Goal: Task Accomplishment & Management: Manage account settings

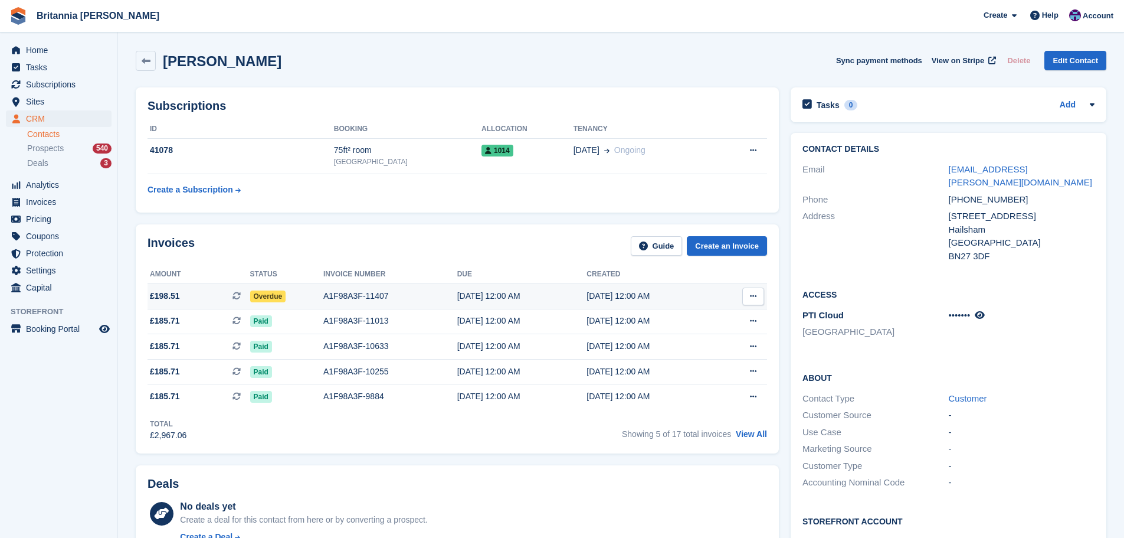
click at [286, 289] on td "Overdue" at bounding box center [286, 295] width 73 height 25
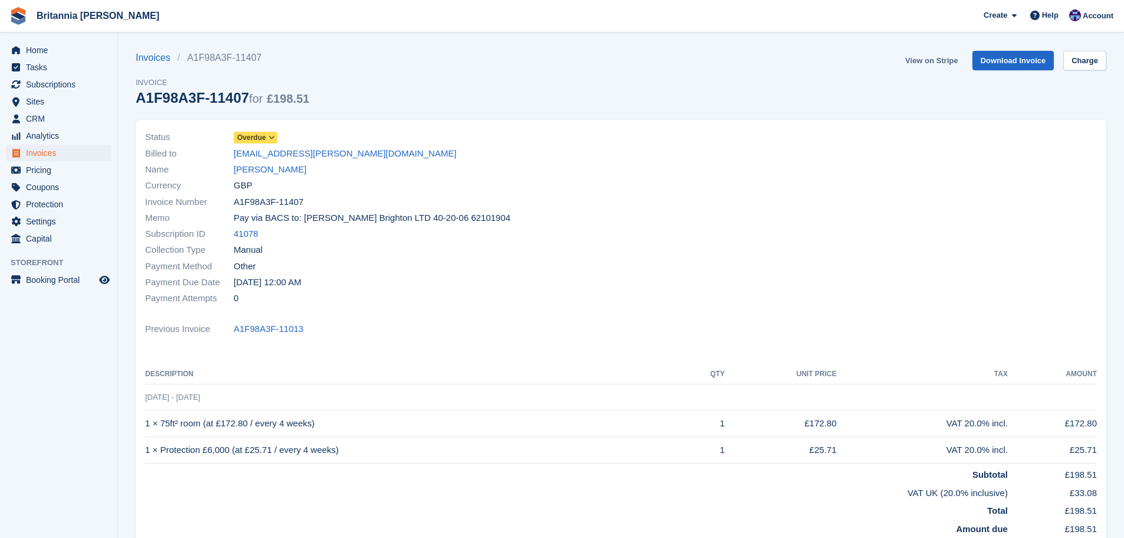
click at [933, 65] on link "View on Stripe" at bounding box center [931, 60] width 62 height 19
click at [59, 85] on span "Subscriptions" at bounding box center [61, 84] width 71 height 17
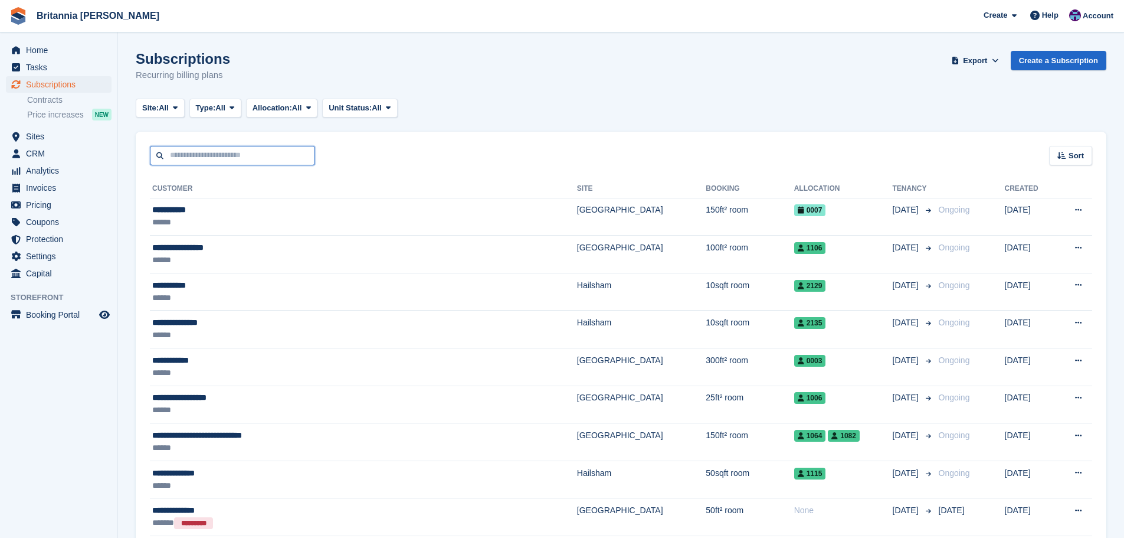
click at [218, 156] on input "text" at bounding box center [232, 155] width 165 height 19
type input "******"
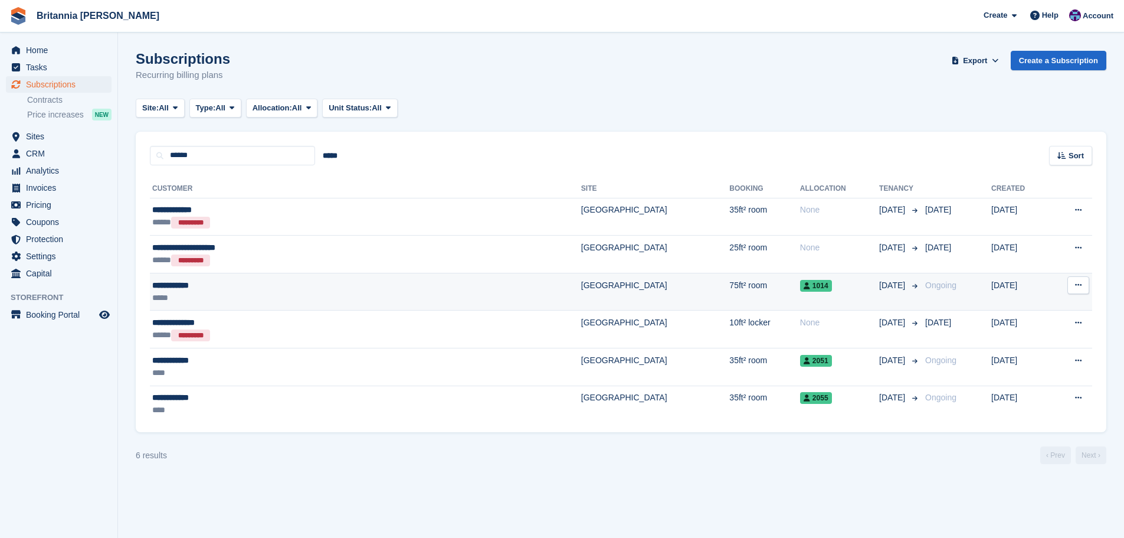
click at [338, 293] on div "*****" at bounding box center [275, 297] width 247 height 12
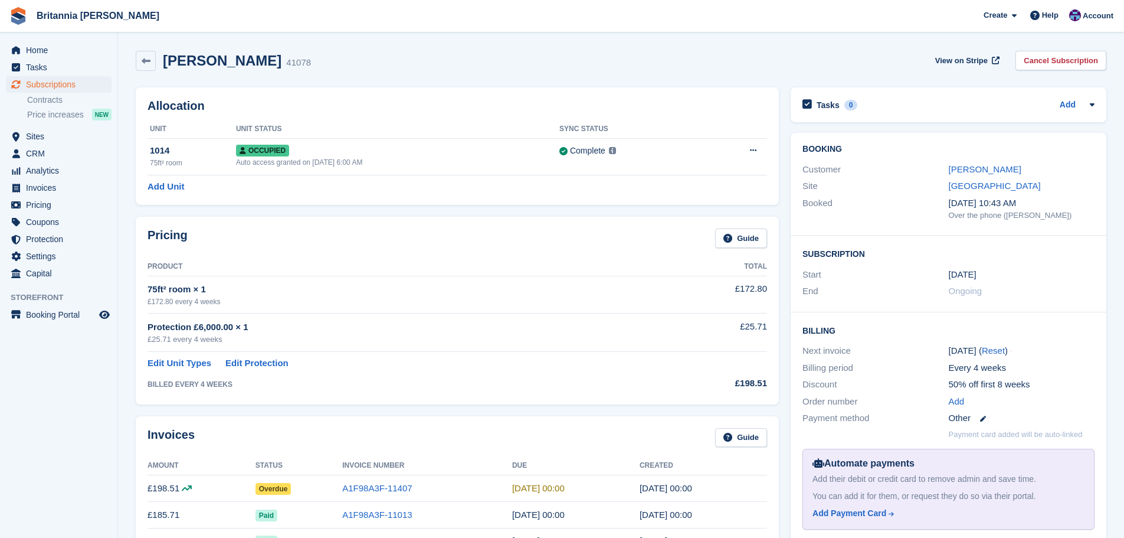
click at [388, 481] on td "A1F98A3F-11407" at bounding box center [427, 488] width 170 height 27
click at [388, 485] on link "A1F98A3F-11407" at bounding box center [377, 488] width 70 height 10
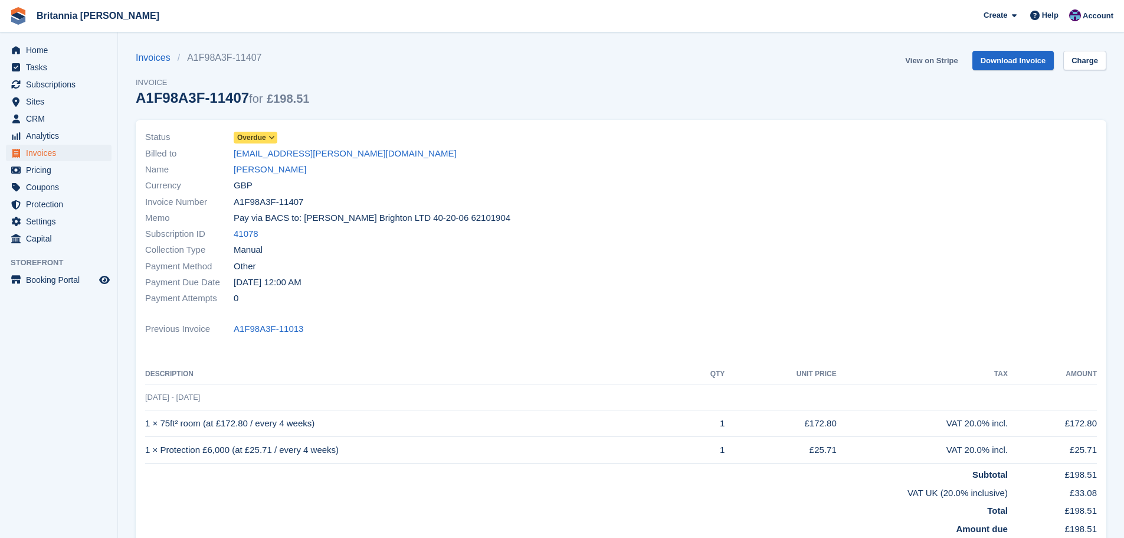
click at [929, 61] on link "View on Stripe" at bounding box center [931, 60] width 62 height 19
click at [82, 87] on span "Subscriptions" at bounding box center [61, 84] width 71 height 17
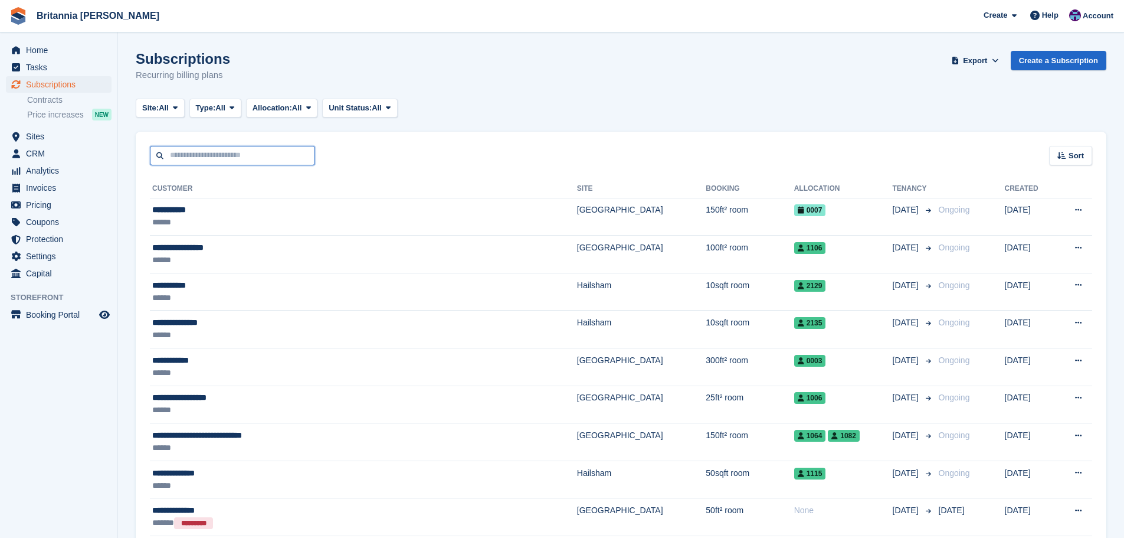
click at [212, 146] on input "text" at bounding box center [232, 155] width 165 height 19
type input "******"
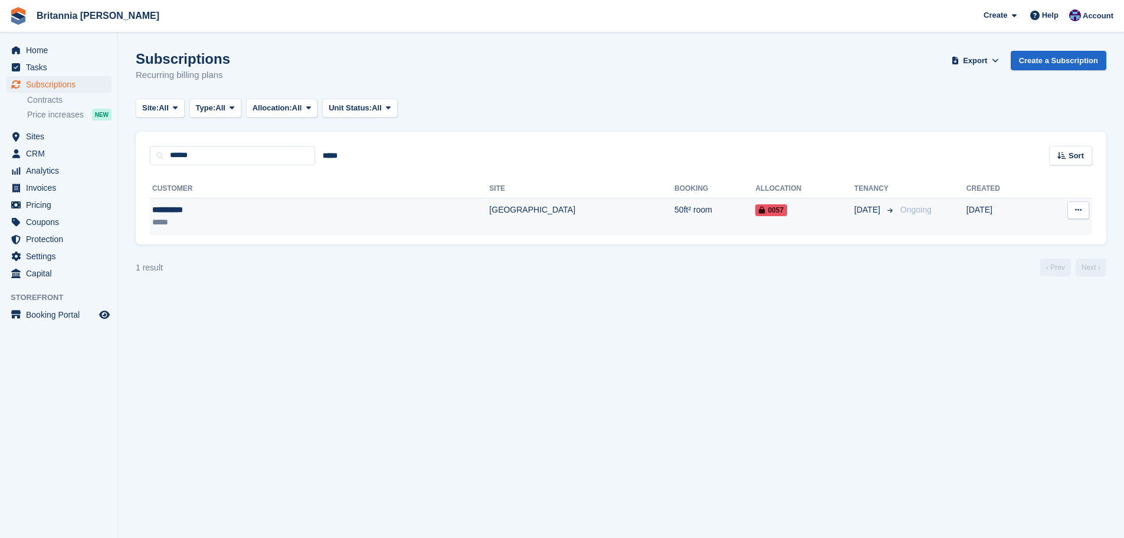
click at [755, 201] on td "0057" at bounding box center [804, 216] width 99 height 37
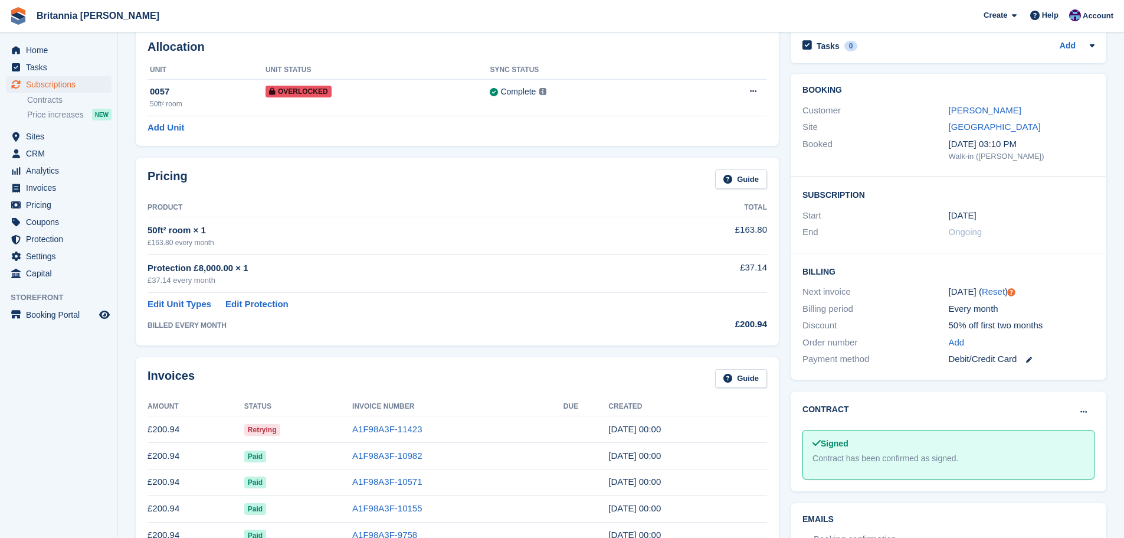
scroll to position [177, 0]
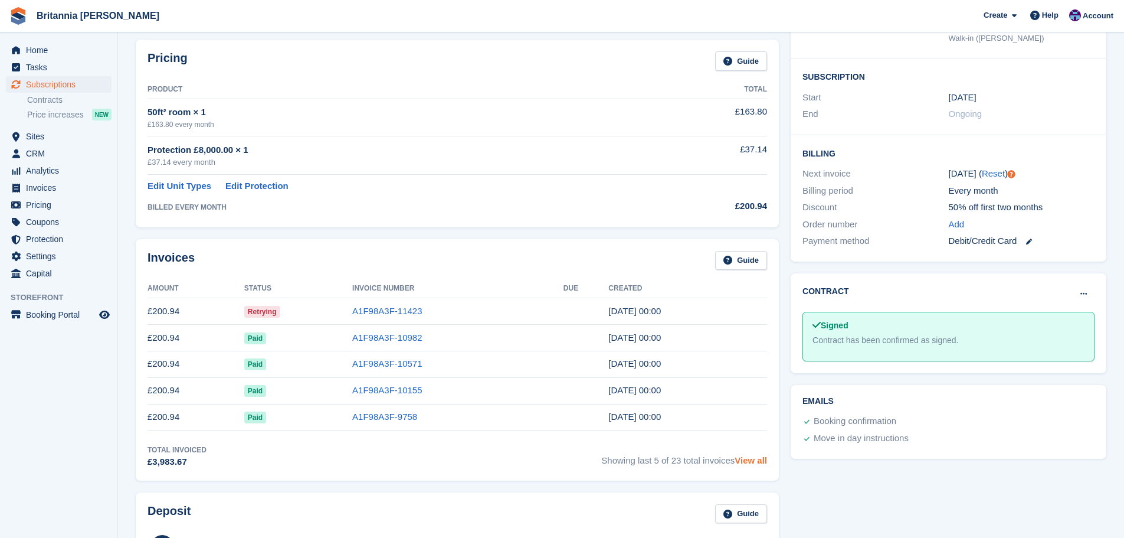
click at [753, 463] on link "View all" at bounding box center [751, 460] width 32 height 10
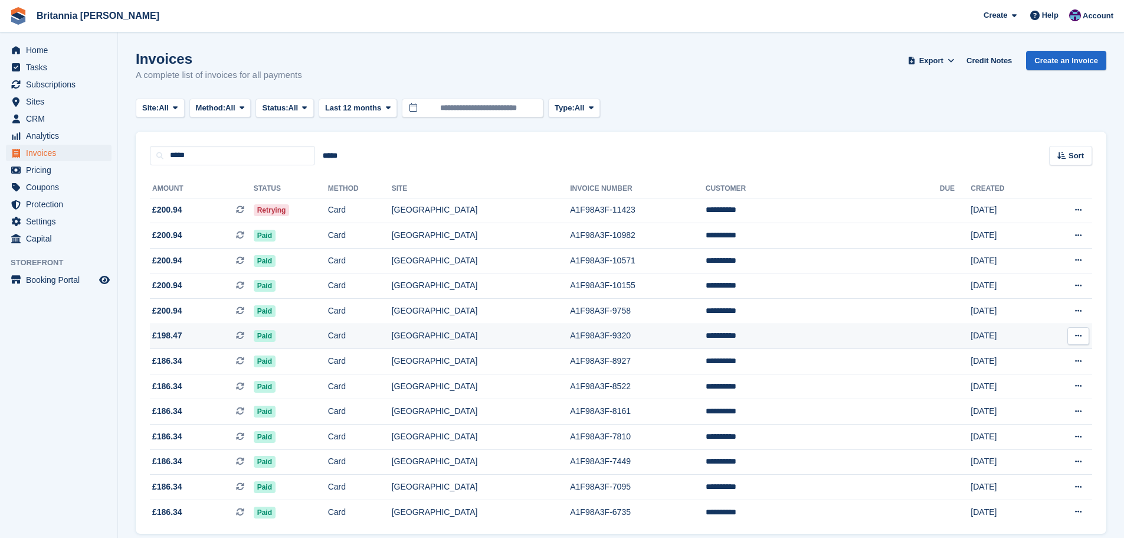
scroll to position [45, 0]
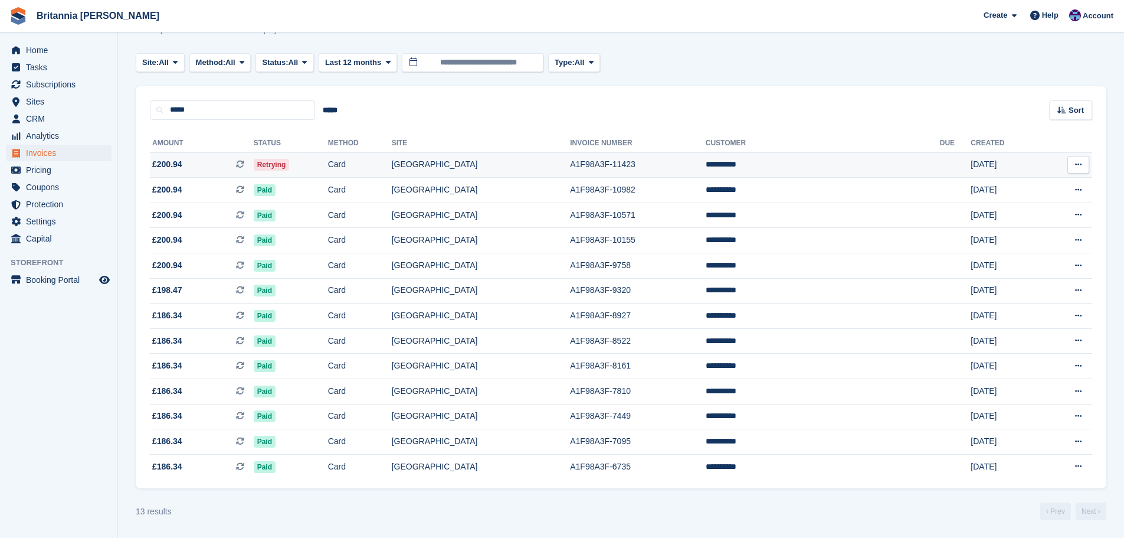
click at [608, 160] on td "A1F98A3F-11423" at bounding box center [638, 164] width 136 height 25
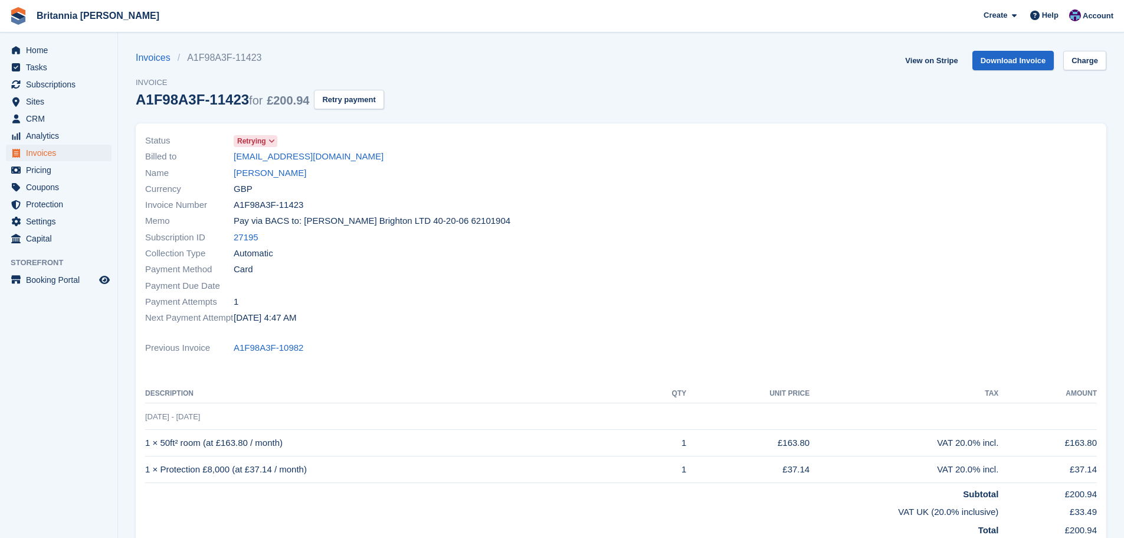
drag, startPoint x: 259, startPoint y: 171, endPoint x: 257, endPoint y: 189, distance: 19.0
click at [259, 171] on link "[PERSON_NAME]" at bounding box center [270, 173] width 73 height 14
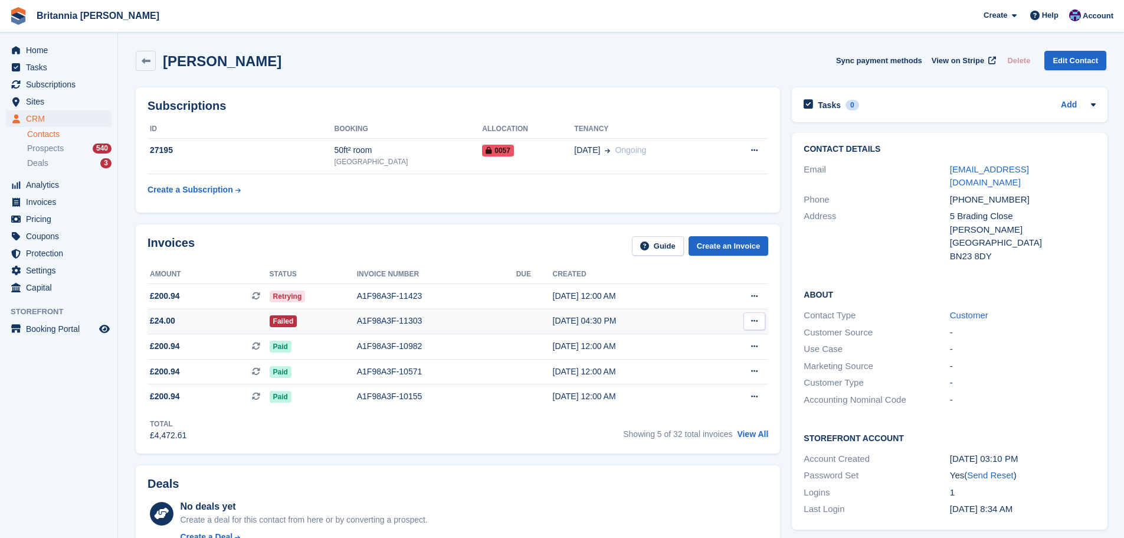
click at [455, 314] on td "A1F98A3F-11303" at bounding box center [436, 321] width 159 height 25
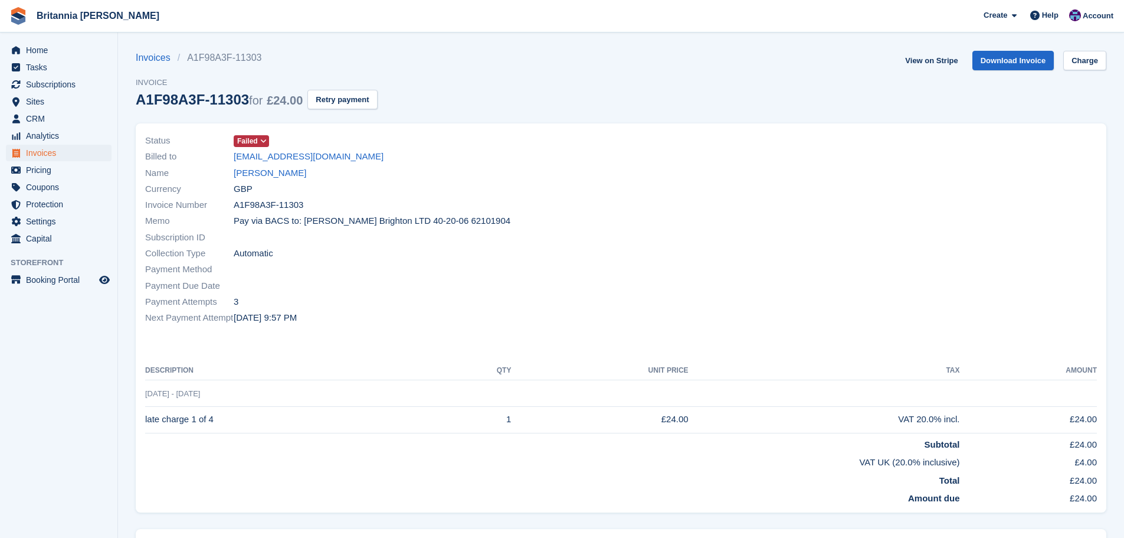
click at [259, 138] on span at bounding box center [263, 140] width 9 height 9
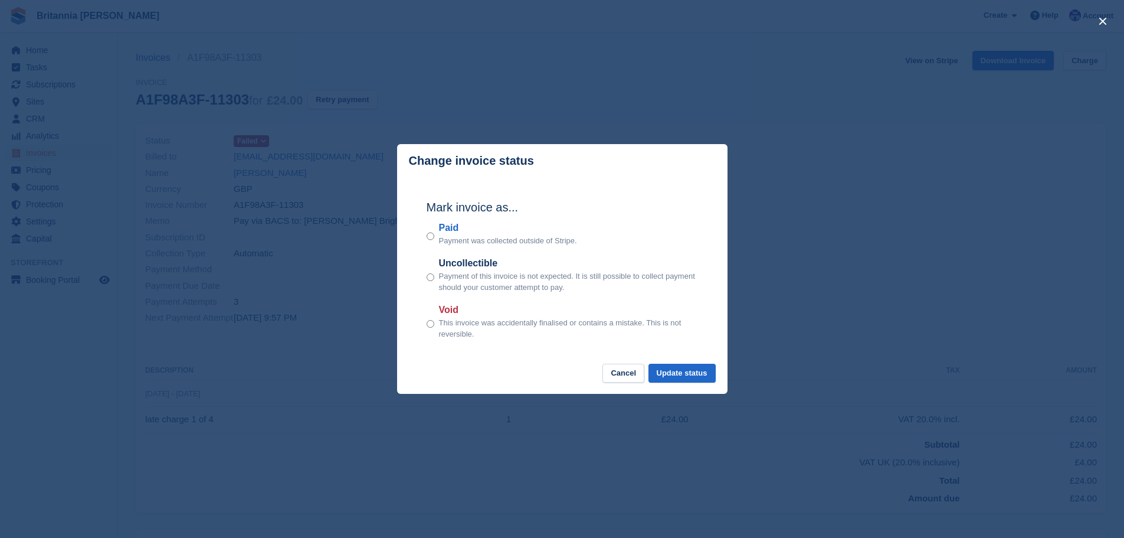
click at [467, 312] on label "Void" at bounding box center [568, 310] width 259 height 14
click at [697, 374] on button "Update status" at bounding box center [681, 372] width 67 height 19
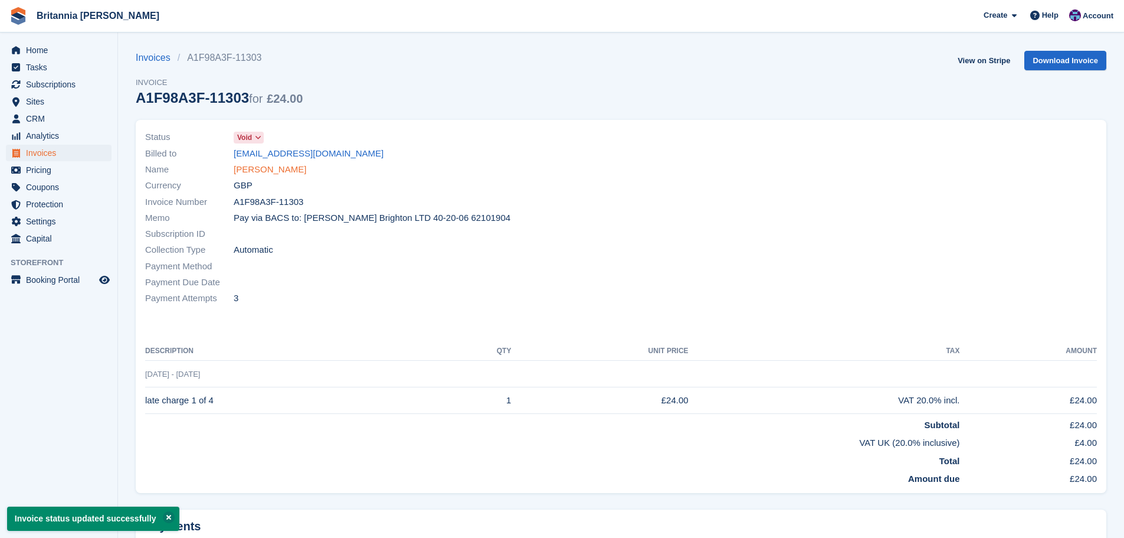
click at [264, 167] on link "[PERSON_NAME]" at bounding box center [270, 170] width 73 height 14
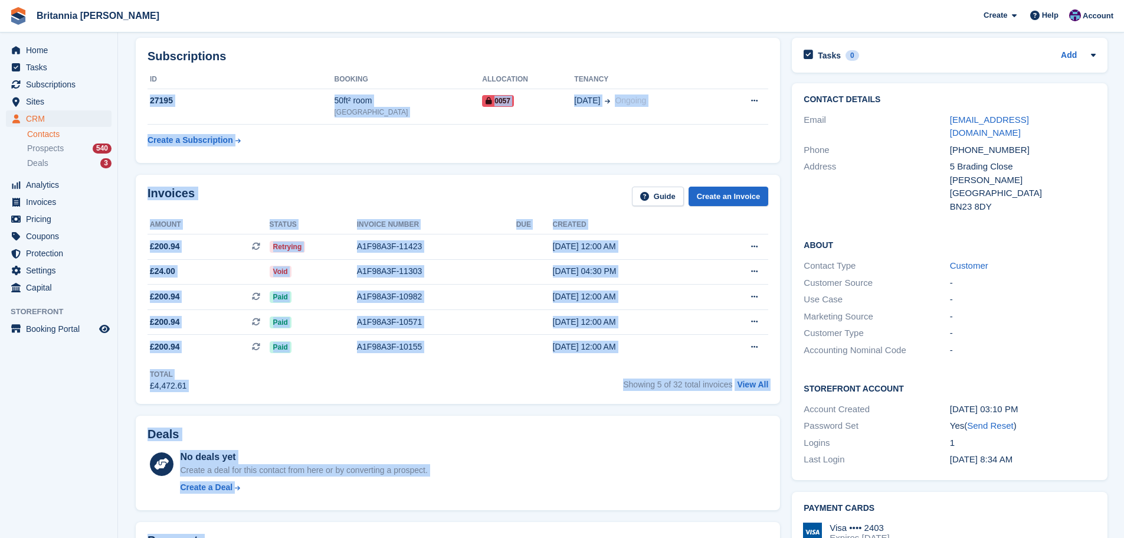
scroll to position [70, 0]
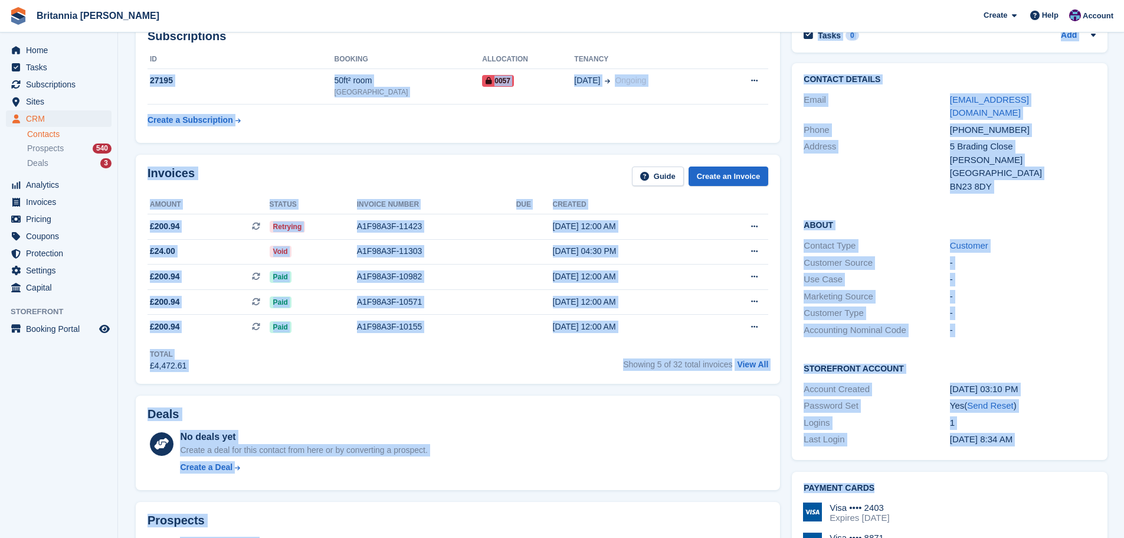
drag, startPoint x: 499, startPoint y: 127, endPoint x: 989, endPoint y: 476, distance: 602.0
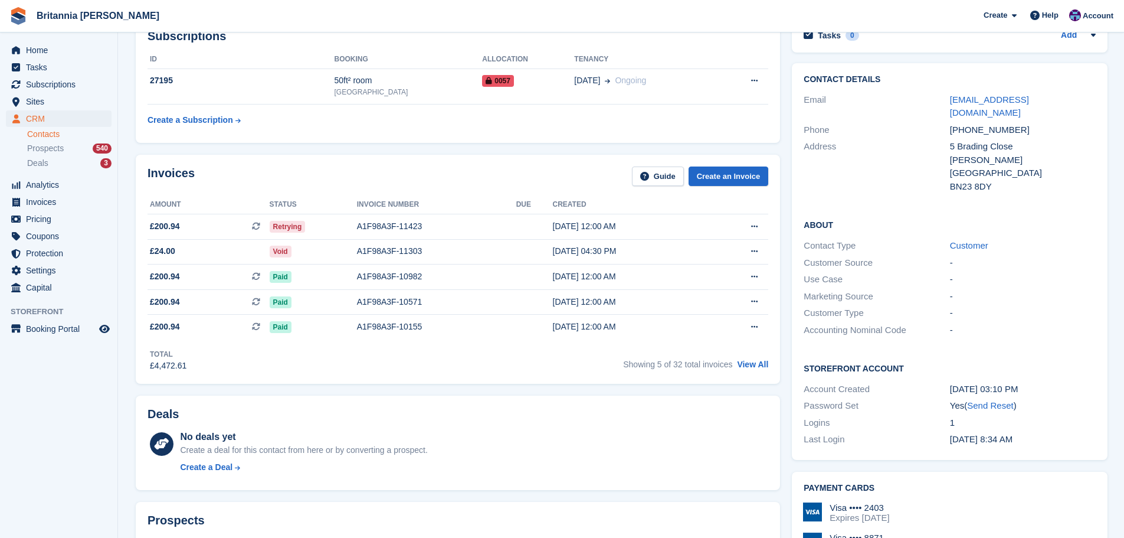
click at [276, 146] on div "Subscriptions ID Booking Allocation Tenancy 27195 50ft² room Eastbourne 0057 29…" at bounding box center [458, 80] width 656 height 137
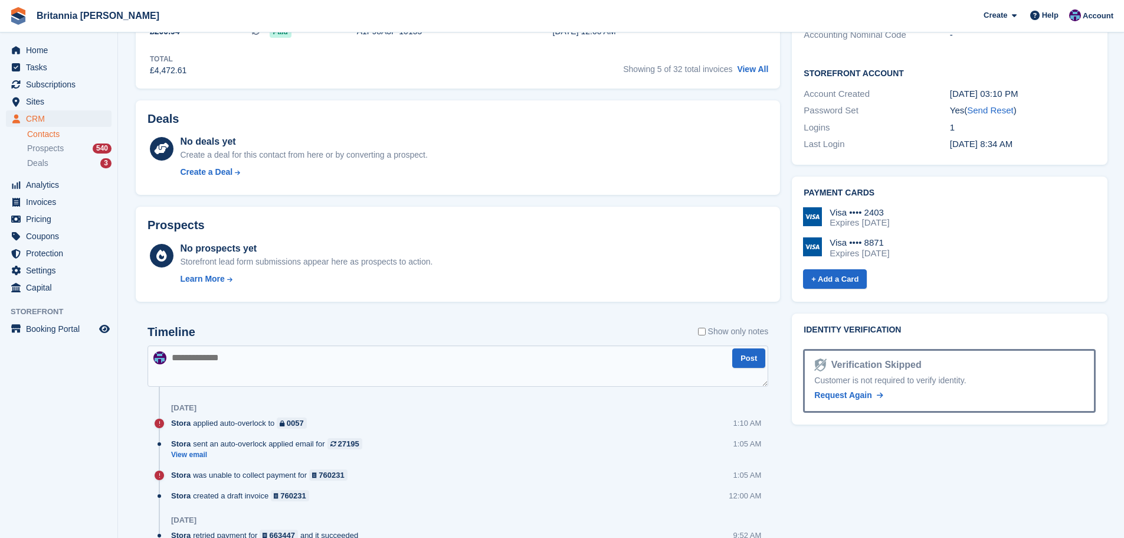
scroll to position [129, 0]
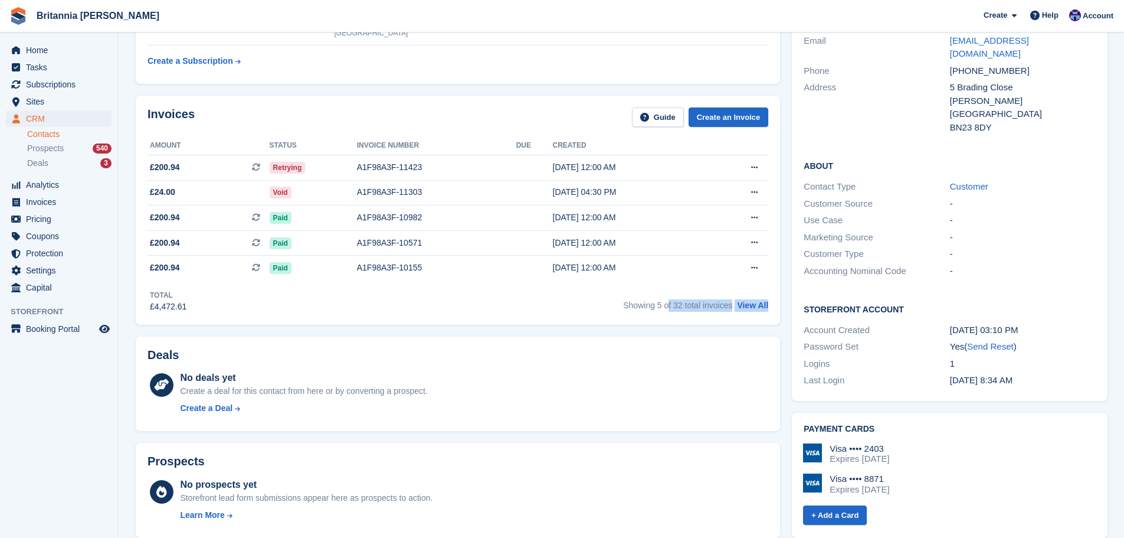
drag, startPoint x: 767, startPoint y: 306, endPoint x: 666, endPoint y: 304, distance: 100.9
click at [666, 304] on div "Invoices Guide Create an Invoice Amount Status Invoice number Due Created £200.…" at bounding box center [458, 210] width 644 height 229
click at [661, 323] on div "Invoices Guide Create an Invoice Amount Status Invoice number Due Created £200.…" at bounding box center [458, 210] width 644 height 229
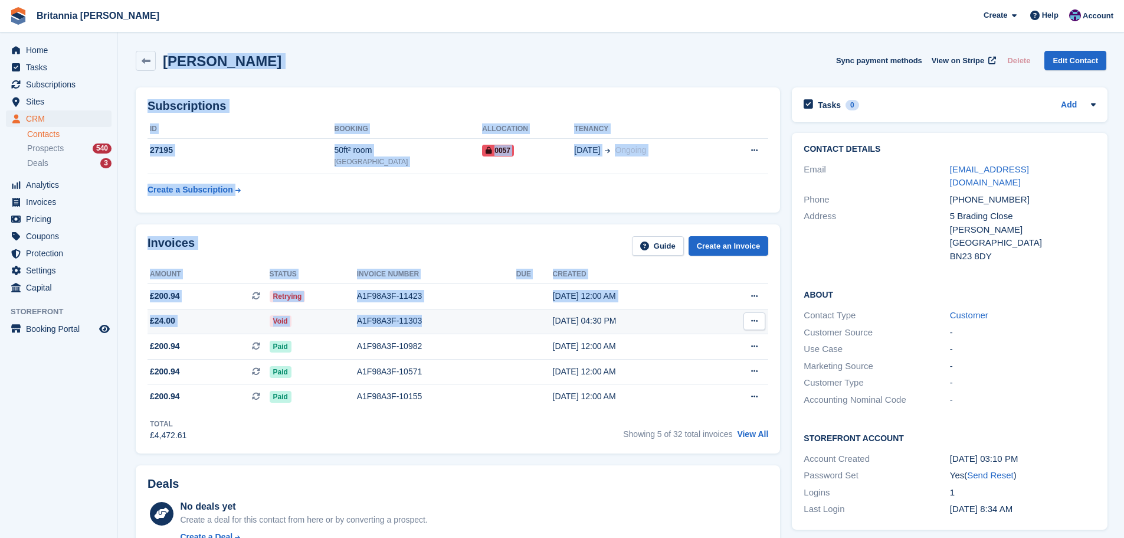
drag, startPoint x: 172, startPoint y: 65, endPoint x: 316, endPoint y: 171, distance: 178.2
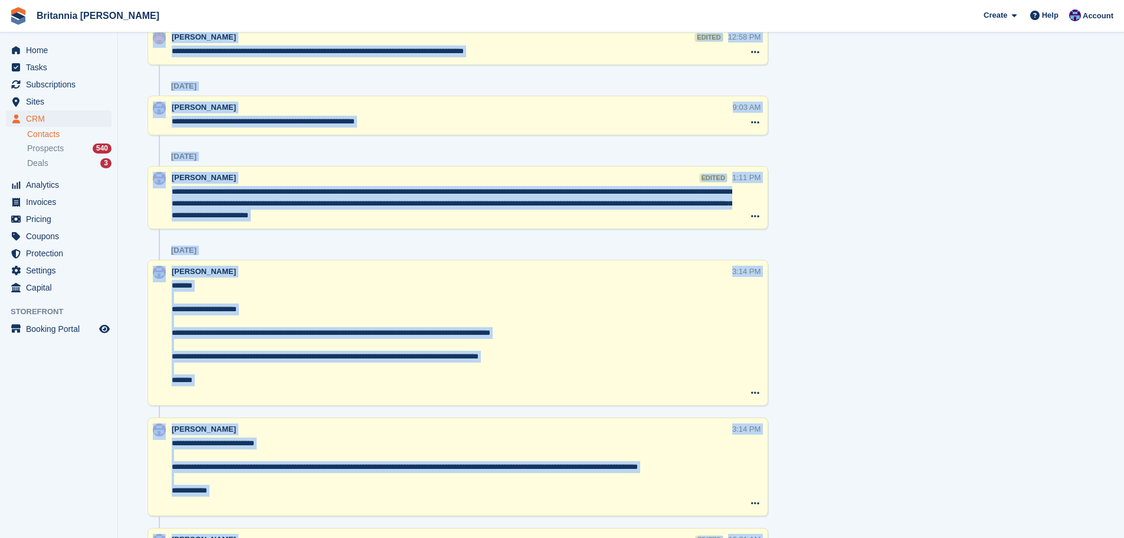
scroll to position [1665, 0]
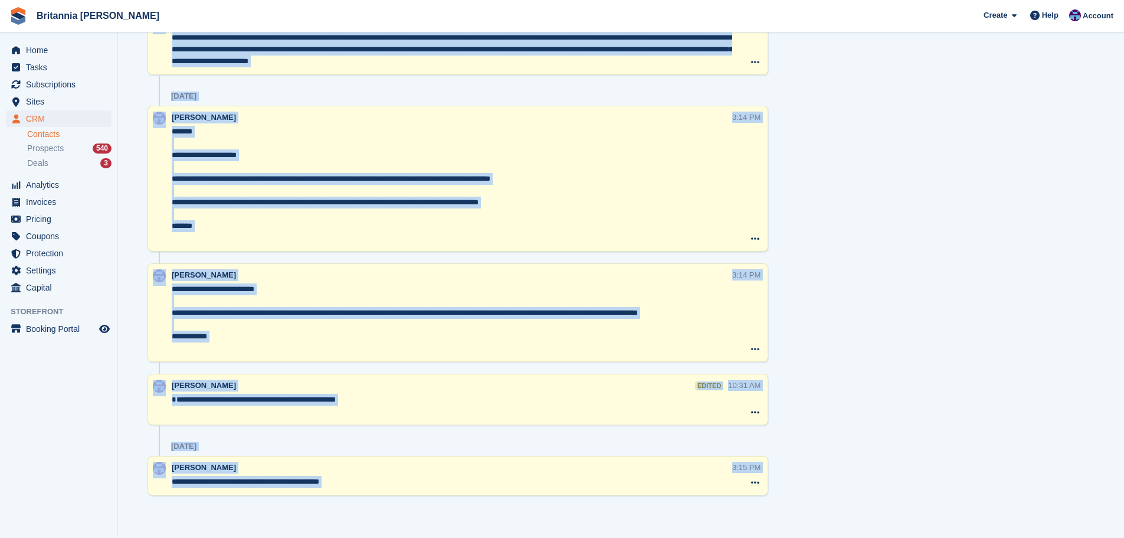
drag, startPoint x: 167, startPoint y: 60, endPoint x: 975, endPoint y: 458, distance: 900.7
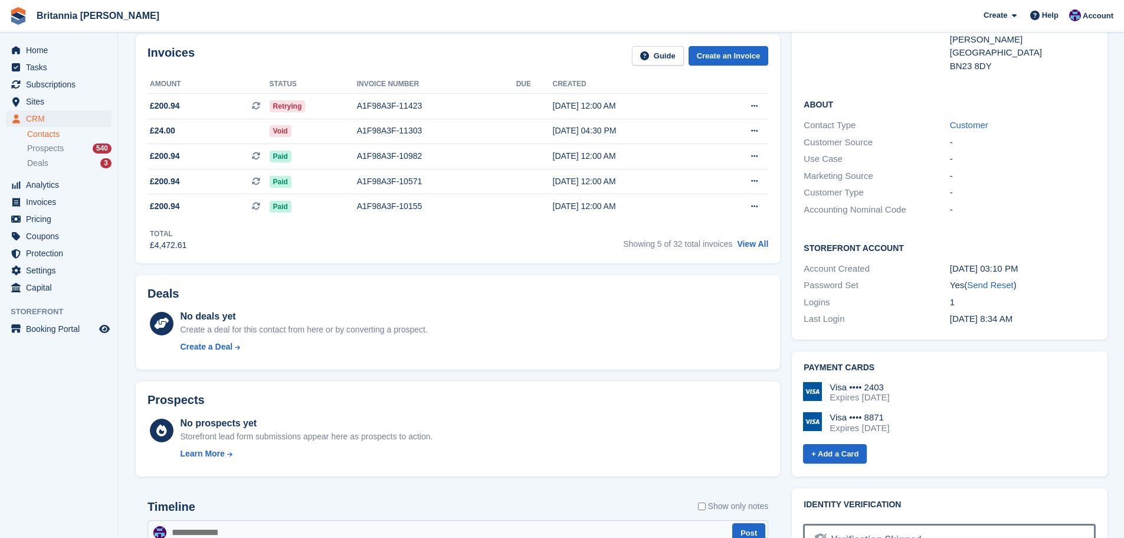
scroll to position [0, 0]
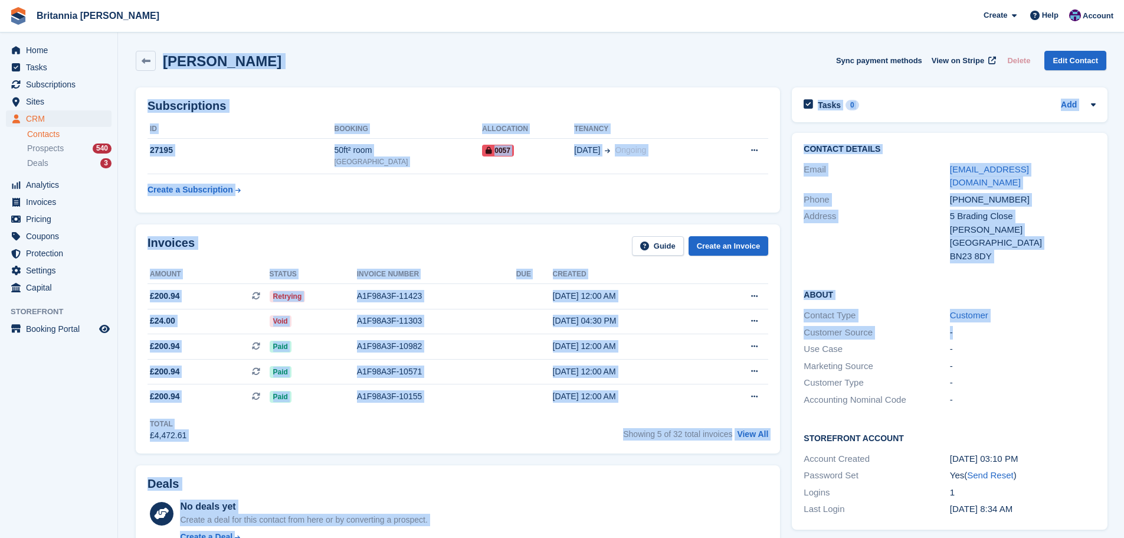
drag, startPoint x: 189, startPoint y: 82, endPoint x: 1040, endPoint y: 325, distance: 884.8
click at [1040, 326] on div "-" at bounding box center [1023, 333] width 146 height 14
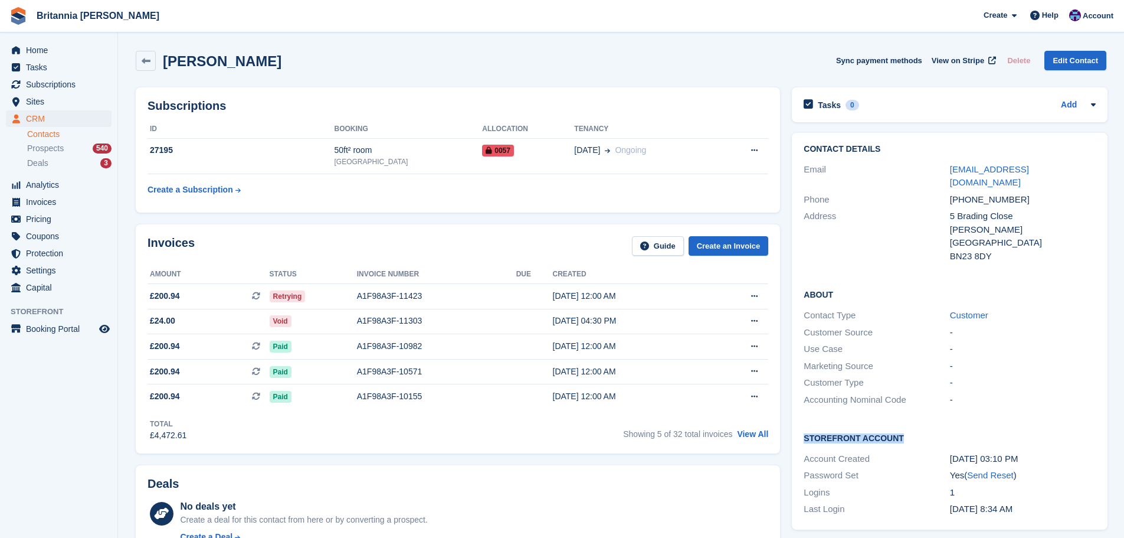
drag, startPoint x: 900, startPoint y: 424, endPoint x: 795, endPoint y: 423, distance: 105.0
click at [795, 423] on div "Storefront Account Account Created 23 Oct, 03:10 PM Password Set Yes ( Send Res…" at bounding box center [950, 475] width 316 height 110
drag, startPoint x: 942, startPoint y: 486, endPoint x: 794, endPoint y: 395, distance: 173.8
click at [794, 395] on div "Contact Details Email rayhewett@hotmail.co.uk Phone +447534067257 Address 5 Bra…" at bounding box center [950, 331] width 316 height 397
drag, startPoint x: 1004, startPoint y: 381, endPoint x: 1030, endPoint y: 398, distance: 30.3
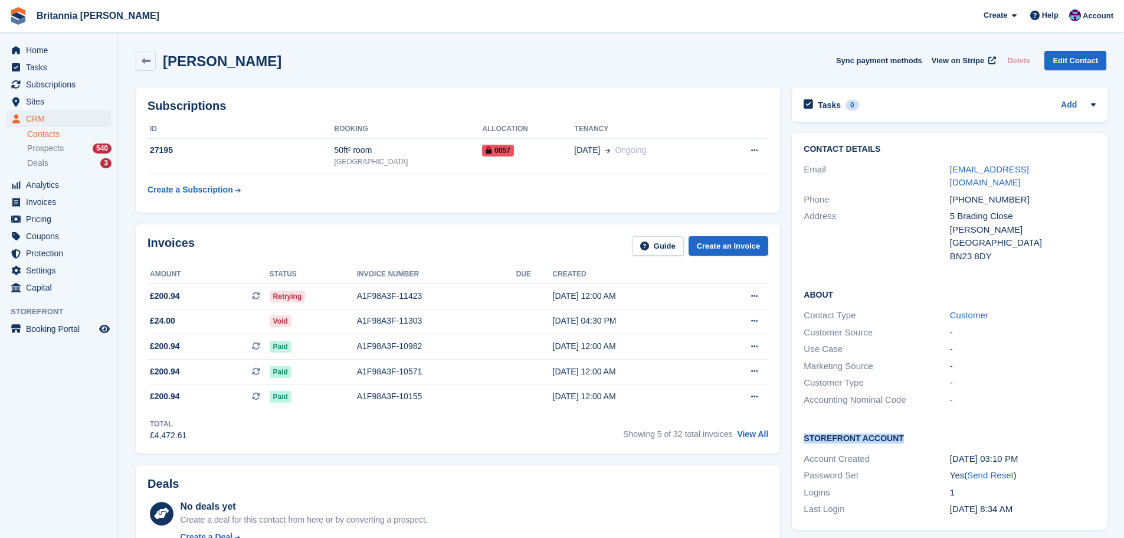
click at [1004, 393] on div "-" at bounding box center [1023, 400] width 146 height 14
click at [893, 309] on div "Contact Type" at bounding box center [877, 316] width 146 height 14
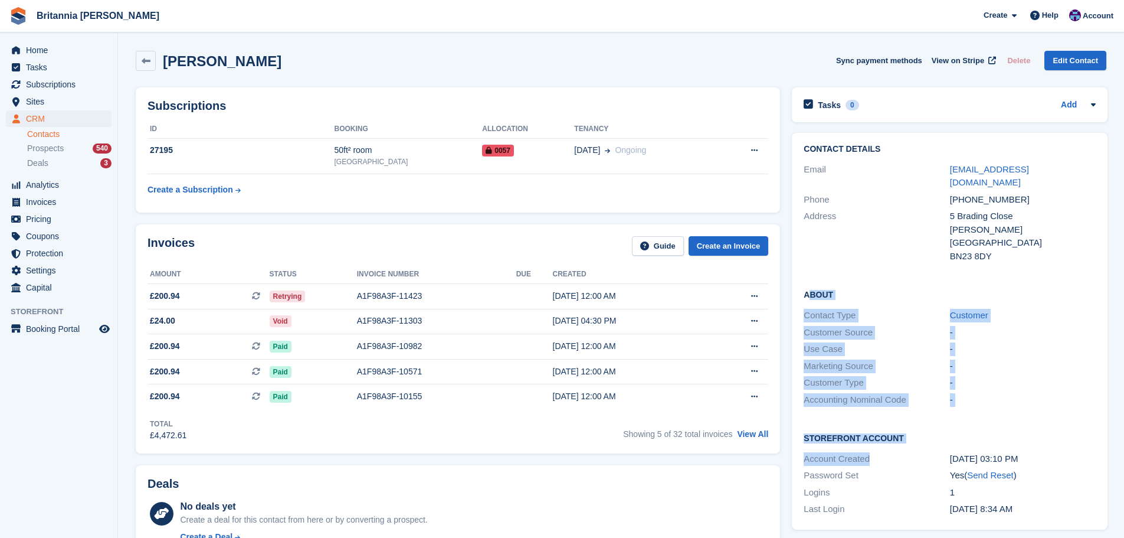
drag, startPoint x: 807, startPoint y: 281, endPoint x: 943, endPoint y: 449, distance: 216.0
click at [943, 449] on div "Contact Details Email rayhewett@hotmail.co.uk Phone +447534067257 Address 5 Bra…" at bounding box center [950, 331] width 316 height 397
click at [824, 291] on div "About Contact Type Customer Customer Source - Use Case - Marketing Source - Cus…" at bounding box center [950, 347] width 316 height 143
drag, startPoint x: 801, startPoint y: 278, endPoint x: 964, endPoint y: 389, distance: 196.6
click at [964, 389] on div "About Contact Type Customer Customer Source - Use Case - Marketing Source - Cus…" at bounding box center [950, 347] width 316 height 143
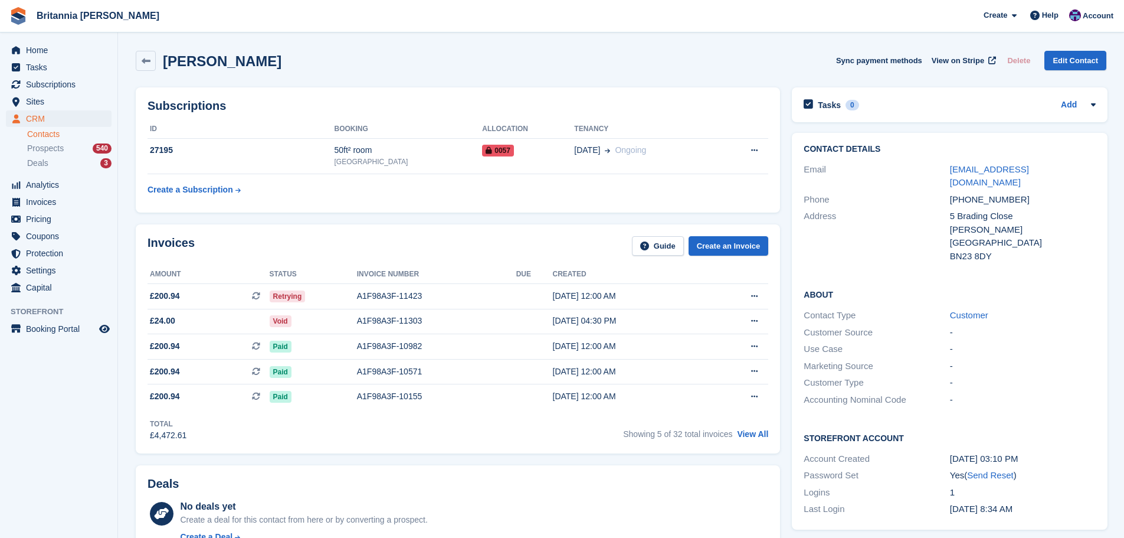
click at [959, 420] on div "Storefront Account Account Created 23 Oct, 03:10 PM Password Set Yes ( Send Res…" at bounding box center [950, 475] width 316 height 110
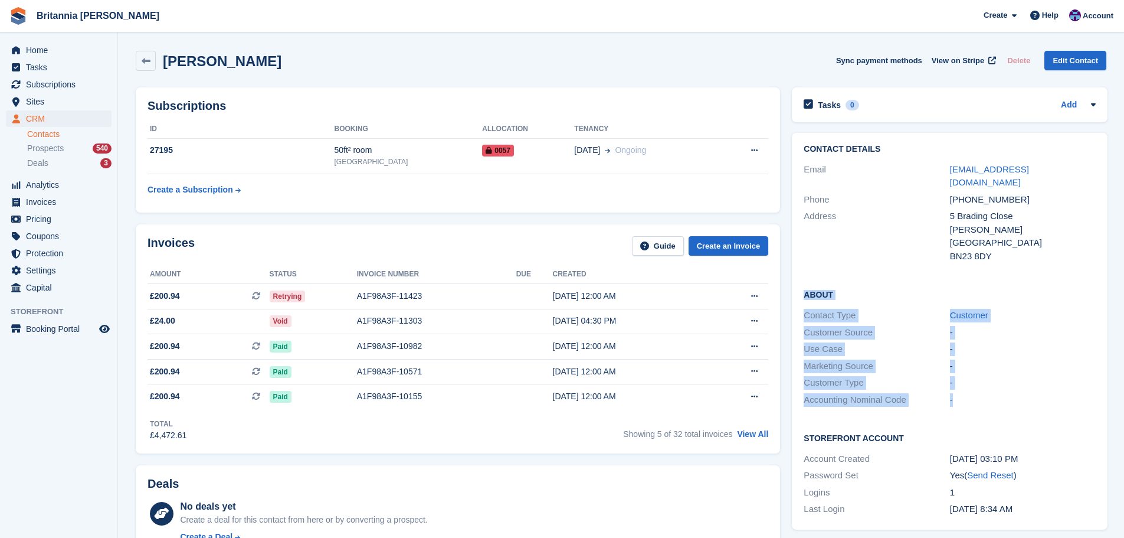
drag, startPoint x: 958, startPoint y: 389, endPoint x: 799, endPoint y: 270, distance: 199.0
click at [799, 276] on div "About Contact Type Customer Customer Source - Use Case - Marketing Source - Cus…" at bounding box center [950, 347] width 316 height 143
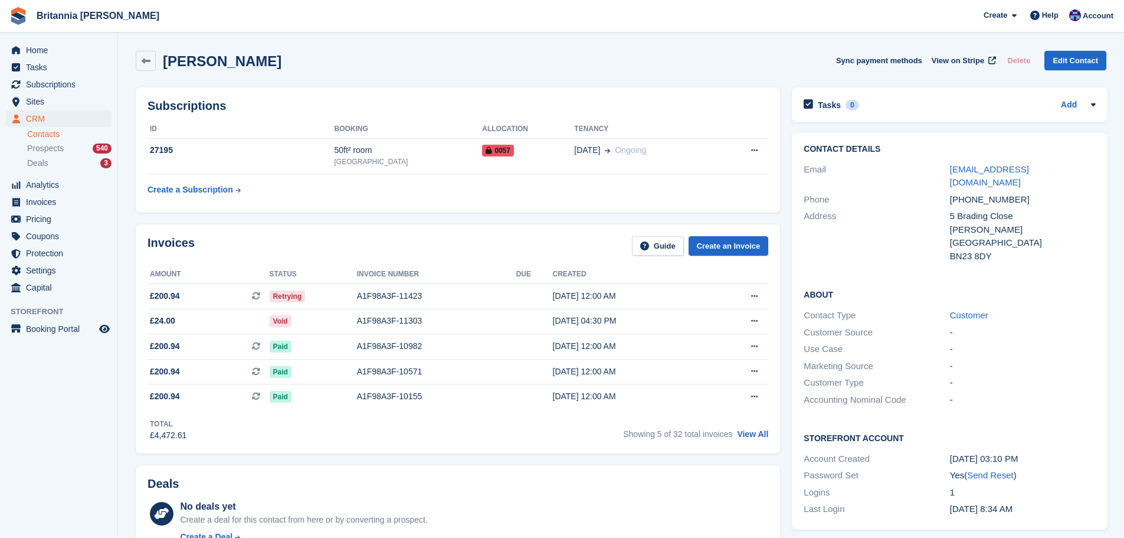
drag, startPoint x: 861, startPoint y: 254, endPoint x: 870, endPoint y: 261, distance: 11.3
click at [867, 260] on div "Contact Details Email rayhewett@hotmail.co.uk Phone +447534067257 Address 5 Bra…" at bounding box center [950, 204] width 316 height 143
click at [759, 438] on link "View All" at bounding box center [752, 433] width 31 height 9
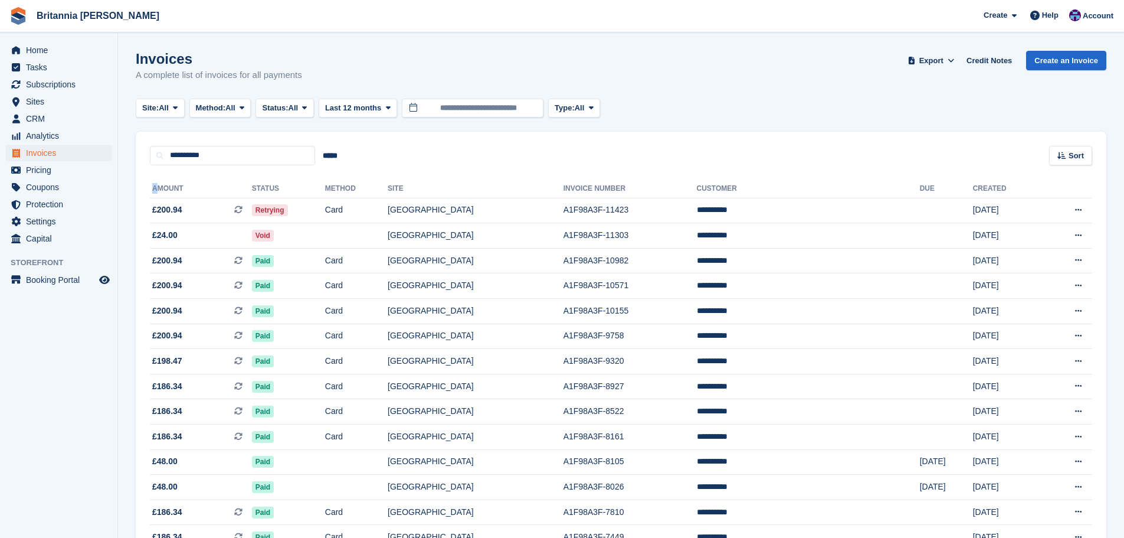
drag, startPoint x: 156, startPoint y: 186, endPoint x: 142, endPoint y: 192, distance: 15.0
click at [142, 192] on div "**********" at bounding box center [621, 399] width 971 height 469
click at [157, 190] on th "Amount" at bounding box center [201, 188] width 102 height 19
drag, startPoint x: 153, startPoint y: 187, endPoint x: 166, endPoint y: 189, distance: 13.1
click at [166, 189] on th "Amount" at bounding box center [201, 188] width 102 height 19
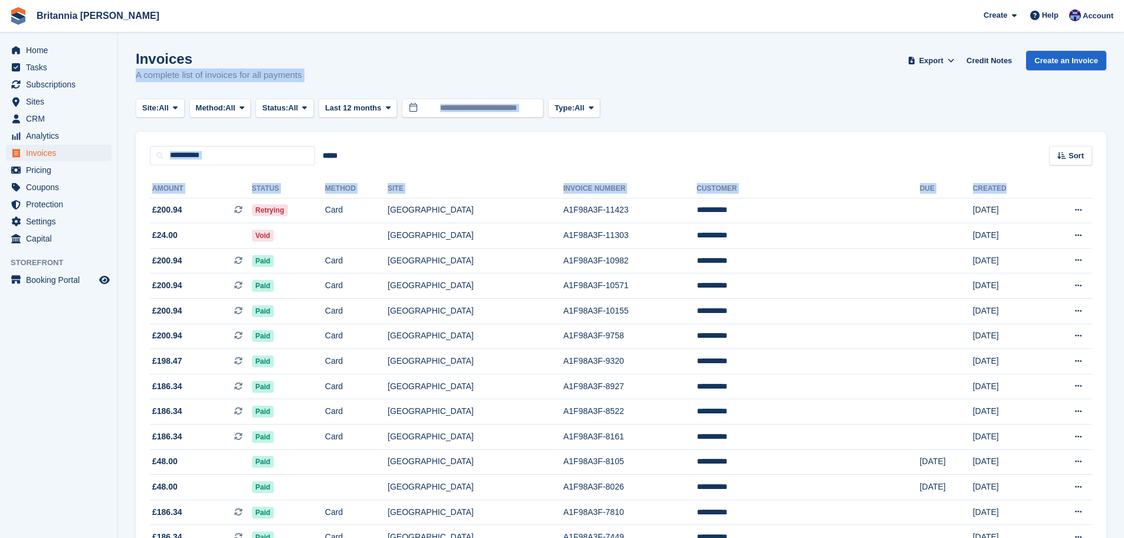
drag, startPoint x: 891, startPoint y: 191, endPoint x: 245, endPoint y: 57, distance: 659.9
click at [245, 57] on turbo-frame "Invoices A complete list of invoices for all payments Export Export Invoices Ex…" at bounding box center [621, 358] width 971 height 615
click at [246, 57] on h1 "Invoices" at bounding box center [219, 59] width 166 height 16
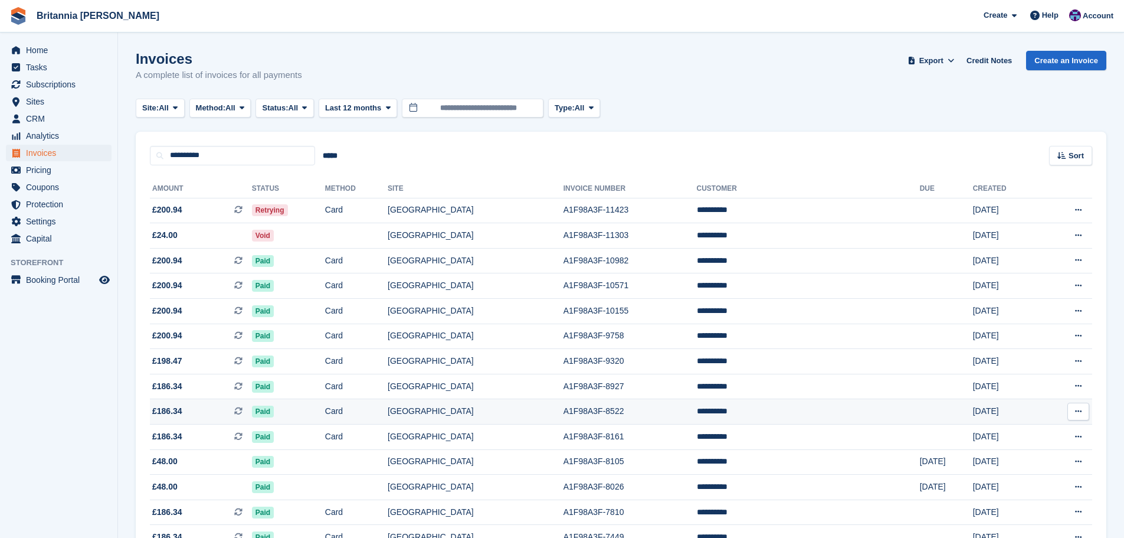
scroll to position [146, 0]
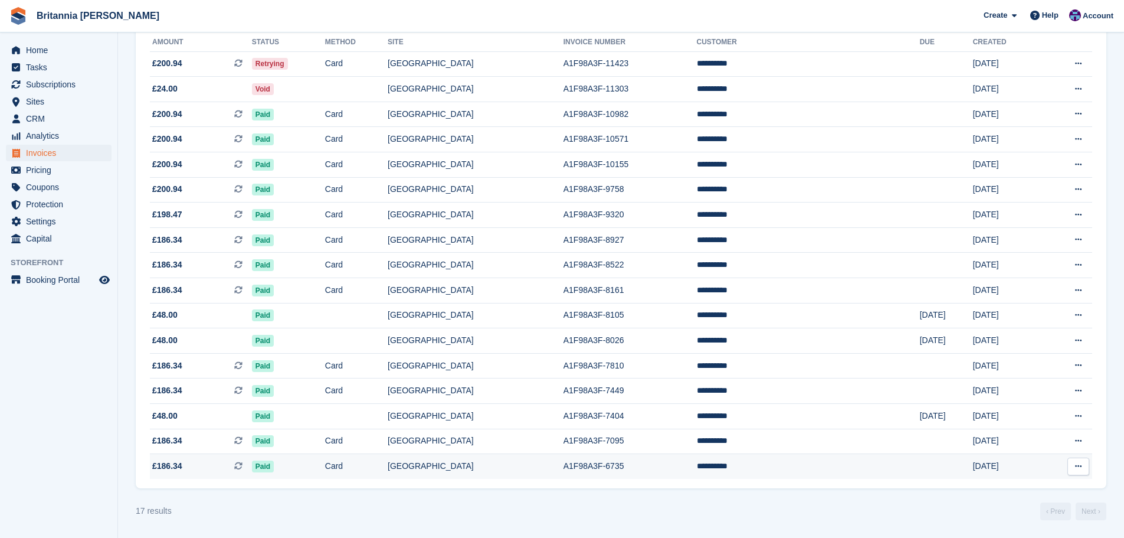
click at [654, 470] on td "A1F98A3F-6735" at bounding box center [630, 466] width 133 height 25
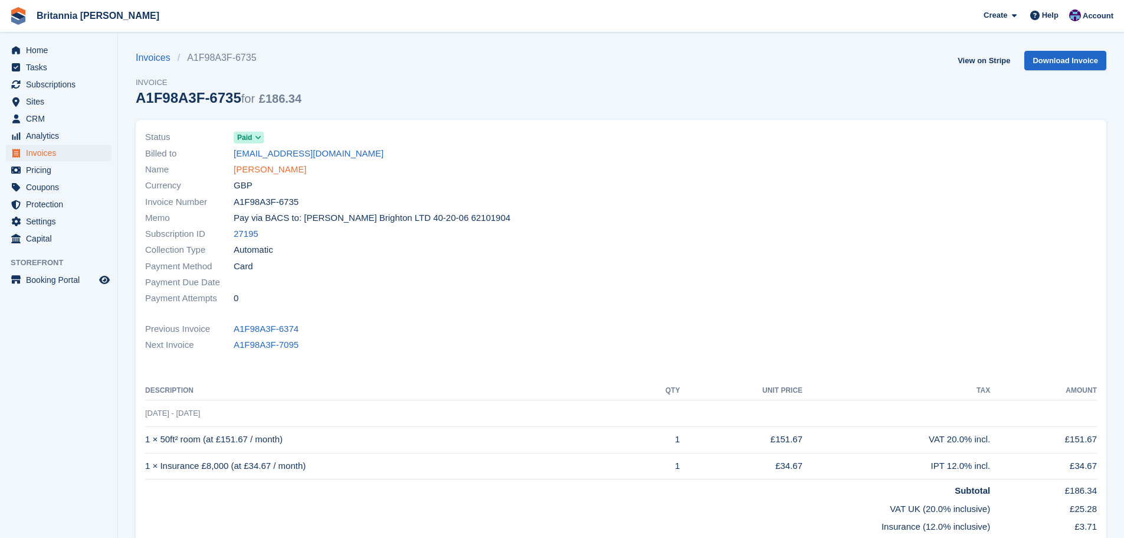
click at [258, 169] on link "[PERSON_NAME]" at bounding box center [270, 170] width 73 height 14
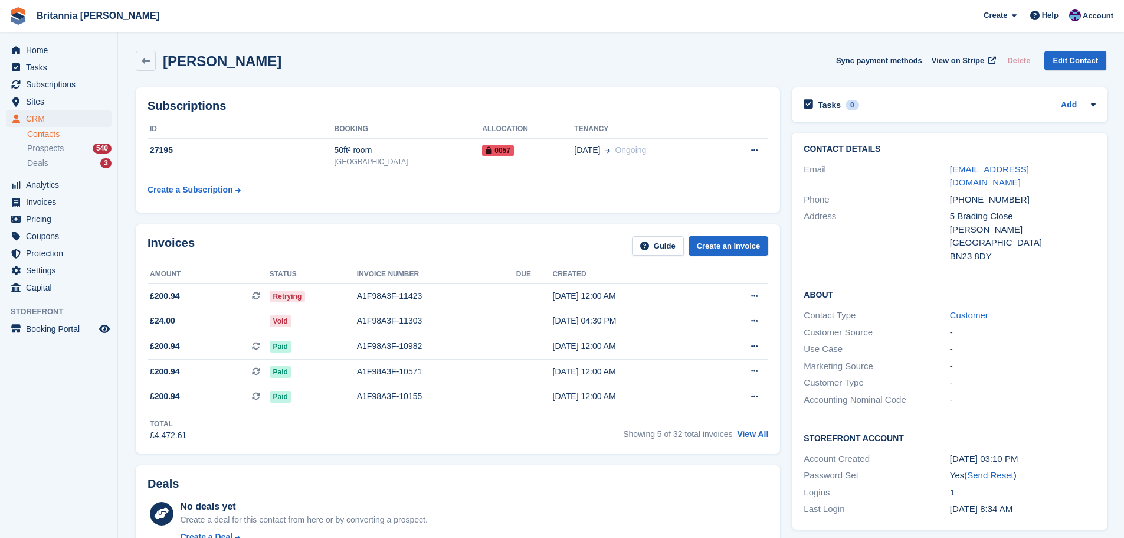
scroll to position [295, 0]
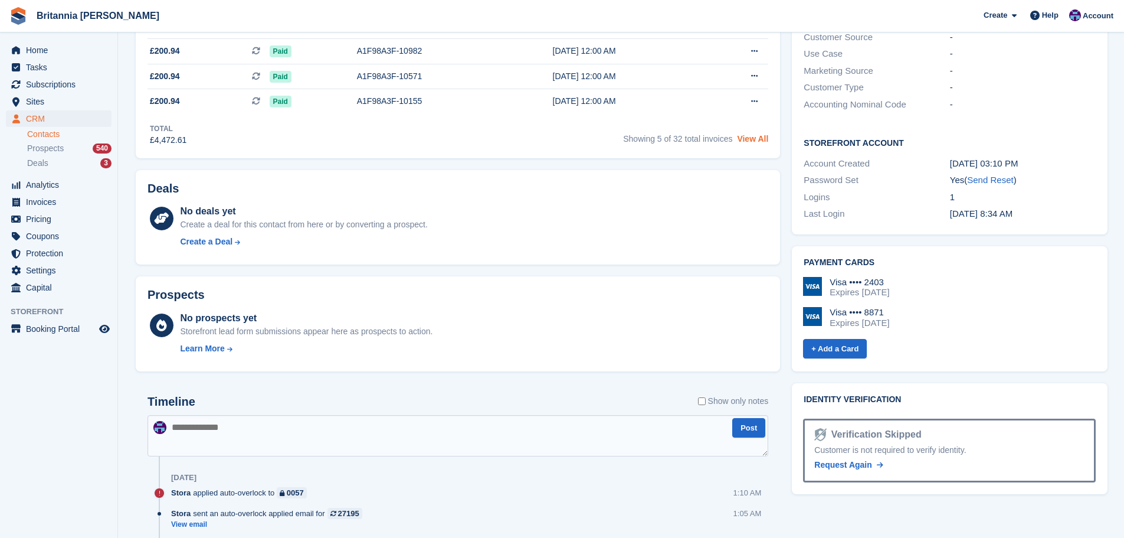
click at [749, 139] on link "View All" at bounding box center [752, 138] width 31 height 9
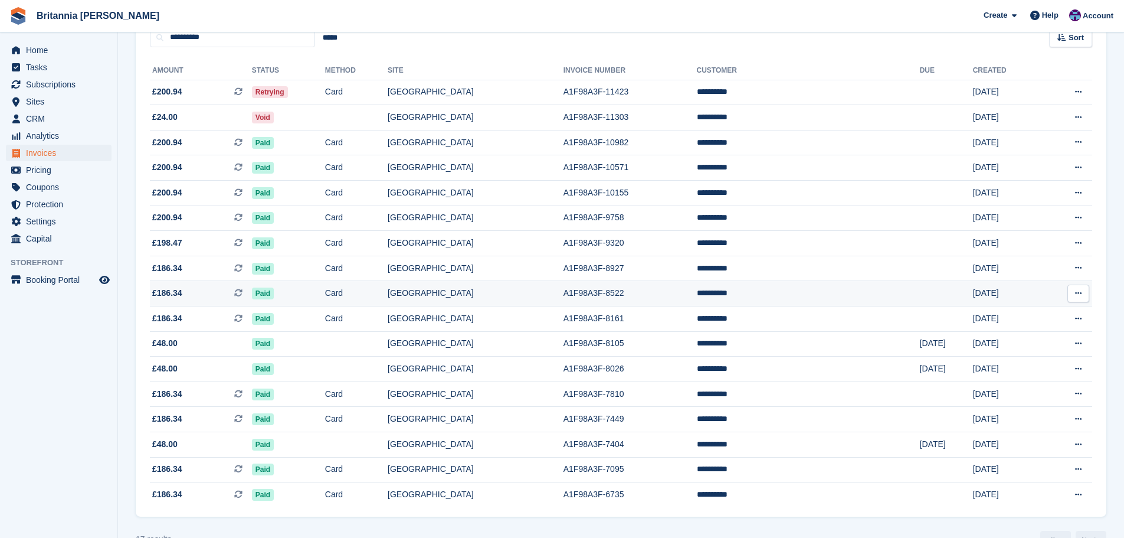
scroll to position [146, 0]
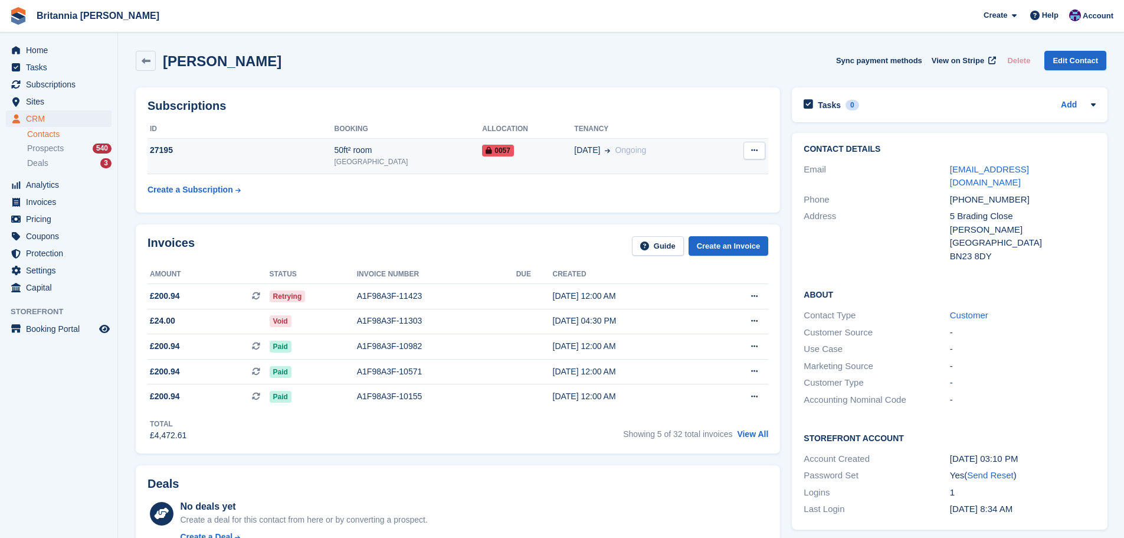
click at [499, 157] on td "0057" at bounding box center [528, 156] width 92 height 36
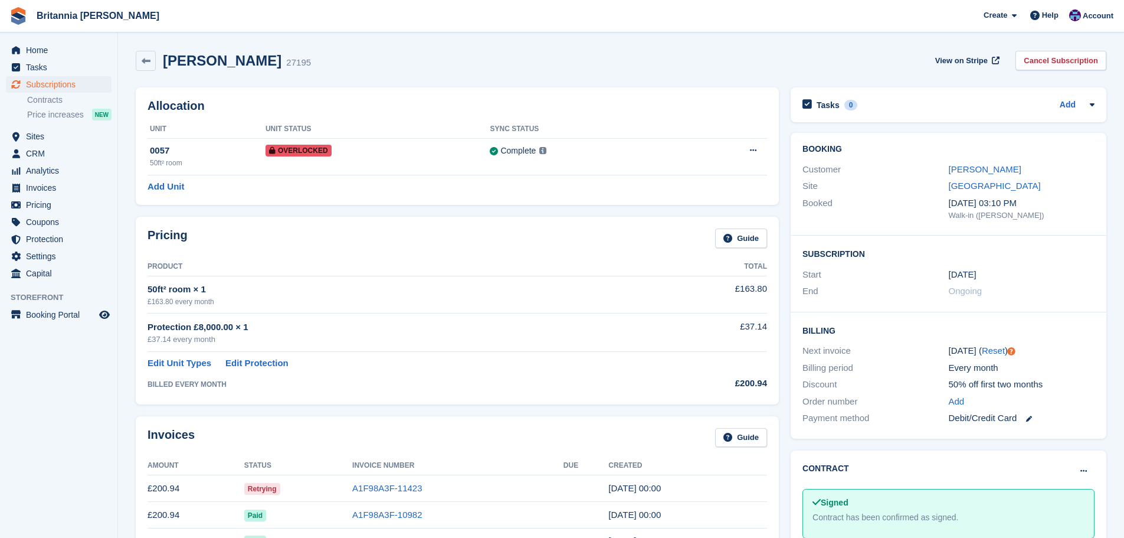
drag, startPoint x: 1005, startPoint y: 273, endPoint x: 928, endPoint y: 273, distance: 77.9
click at [928, 273] on div "Start 29 Oct, 2023" at bounding box center [948, 274] width 292 height 17
click at [998, 267] on div "Start 29 Oct, 2023" at bounding box center [948, 274] width 292 height 17
click at [86, 88] on span "Subscriptions" at bounding box center [61, 84] width 71 height 17
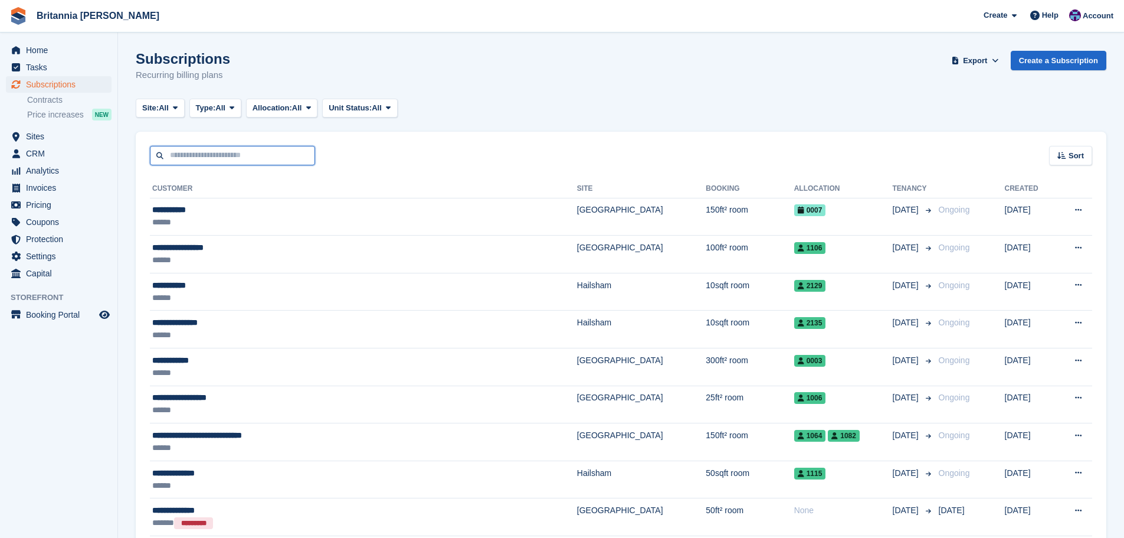
click at [232, 153] on input "text" at bounding box center [232, 155] width 165 height 19
type input "*"
type input "***"
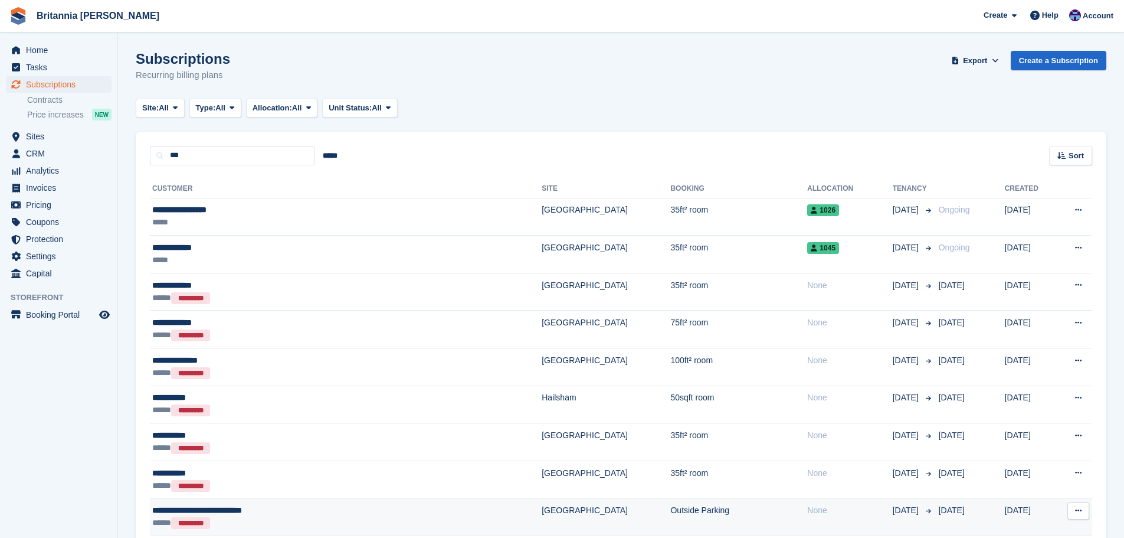
scroll to position [236, 0]
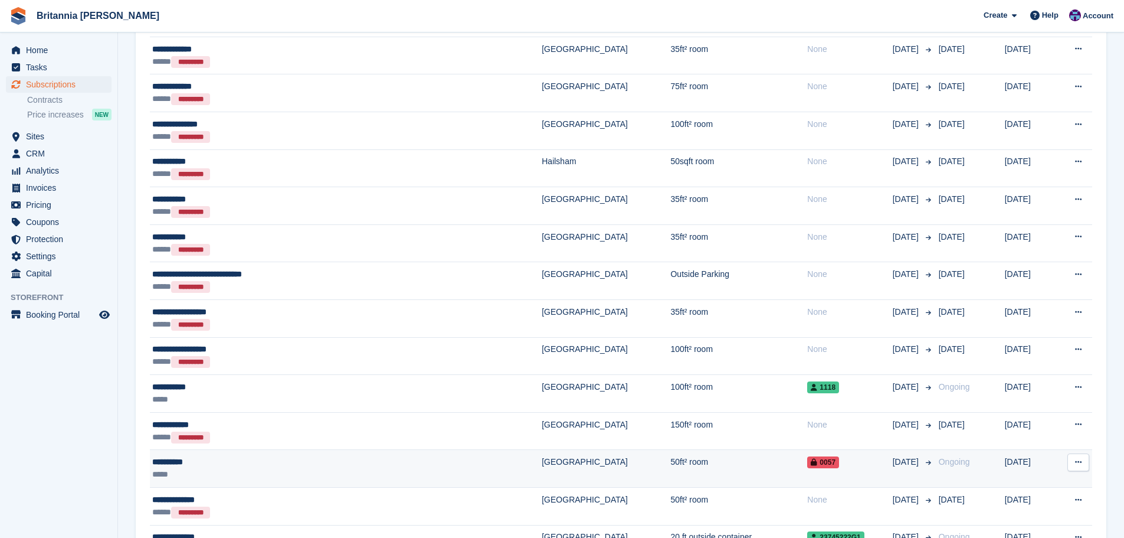
click at [329, 476] on div "*****" at bounding box center [282, 474] width 260 height 12
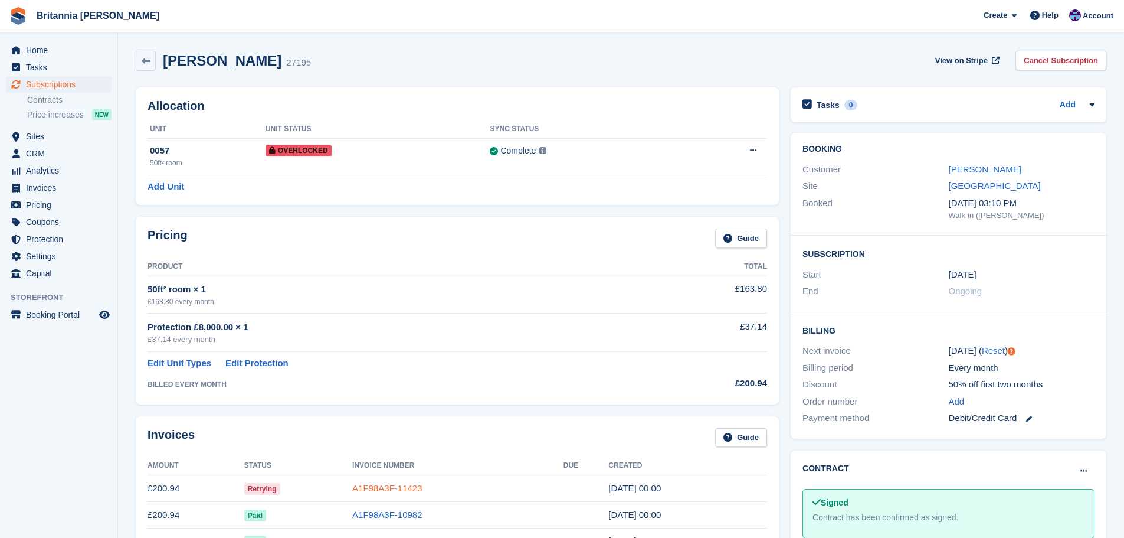
click at [394, 484] on link "A1F98A3F-11423" at bounding box center [387, 488] width 70 height 10
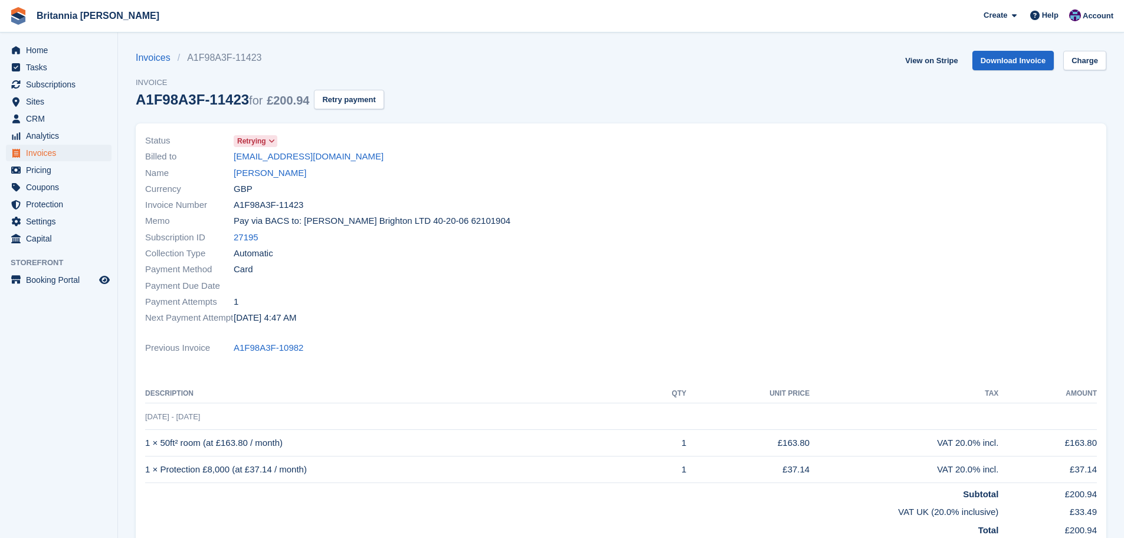
click at [269, 137] on icon at bounding box center [271, 140] width 6 height 7
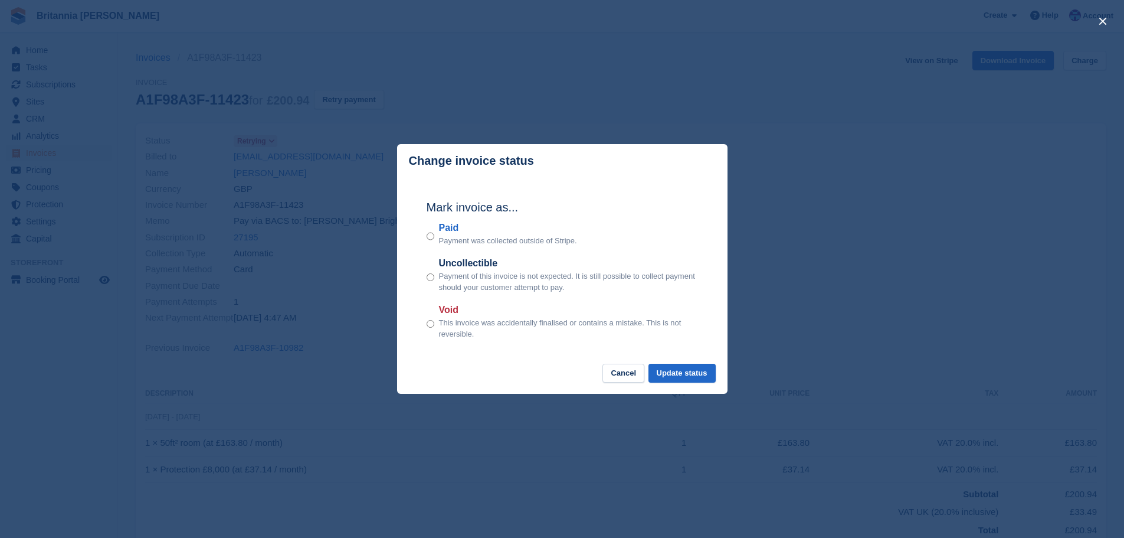
click at [449, 227] on label "Paid" at bounding box center [508, 228] width 138 height 14
click at [682, 371] on button "Update status" at bounding box center [681, 372] width 67 height 19
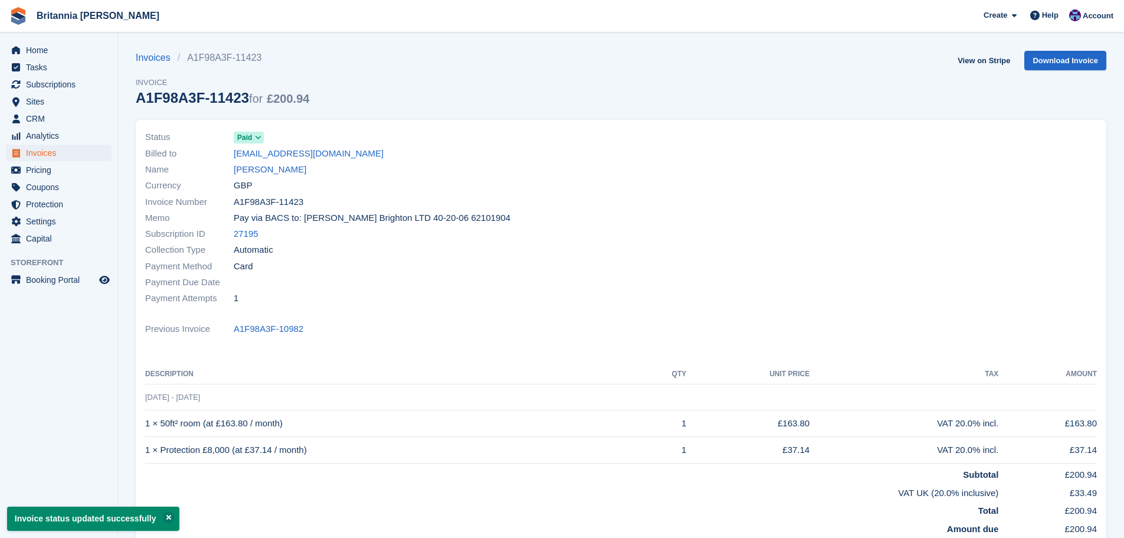
click at [268, 176] on div "Name Ray Hewett" at bounding box center [379, 170] width 469 height 16
drag, startPoint x: 268, startPoint y: 175, endPoint x: 263, endPoint y: 182, distance: 9.0
click at [268, 175] on link "Ray Hewett" at bounding box center [270, 170] width 73 height 14
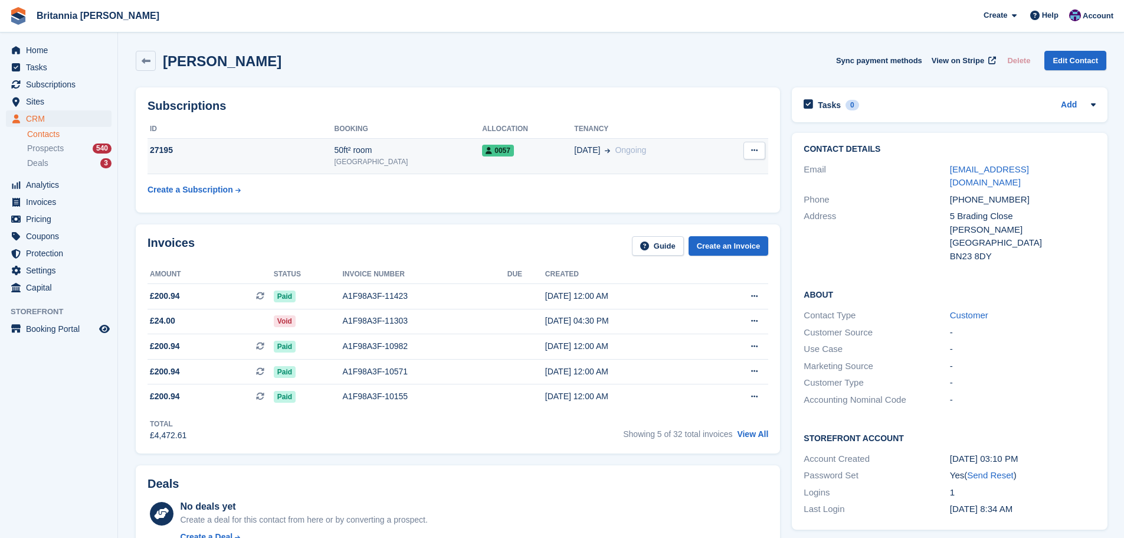
click at [493, 156] on div "0057" at bounding box center [528, 150] width 92 height 12
